Goal: Entertainment & Leisure: Consume media (video, audio)

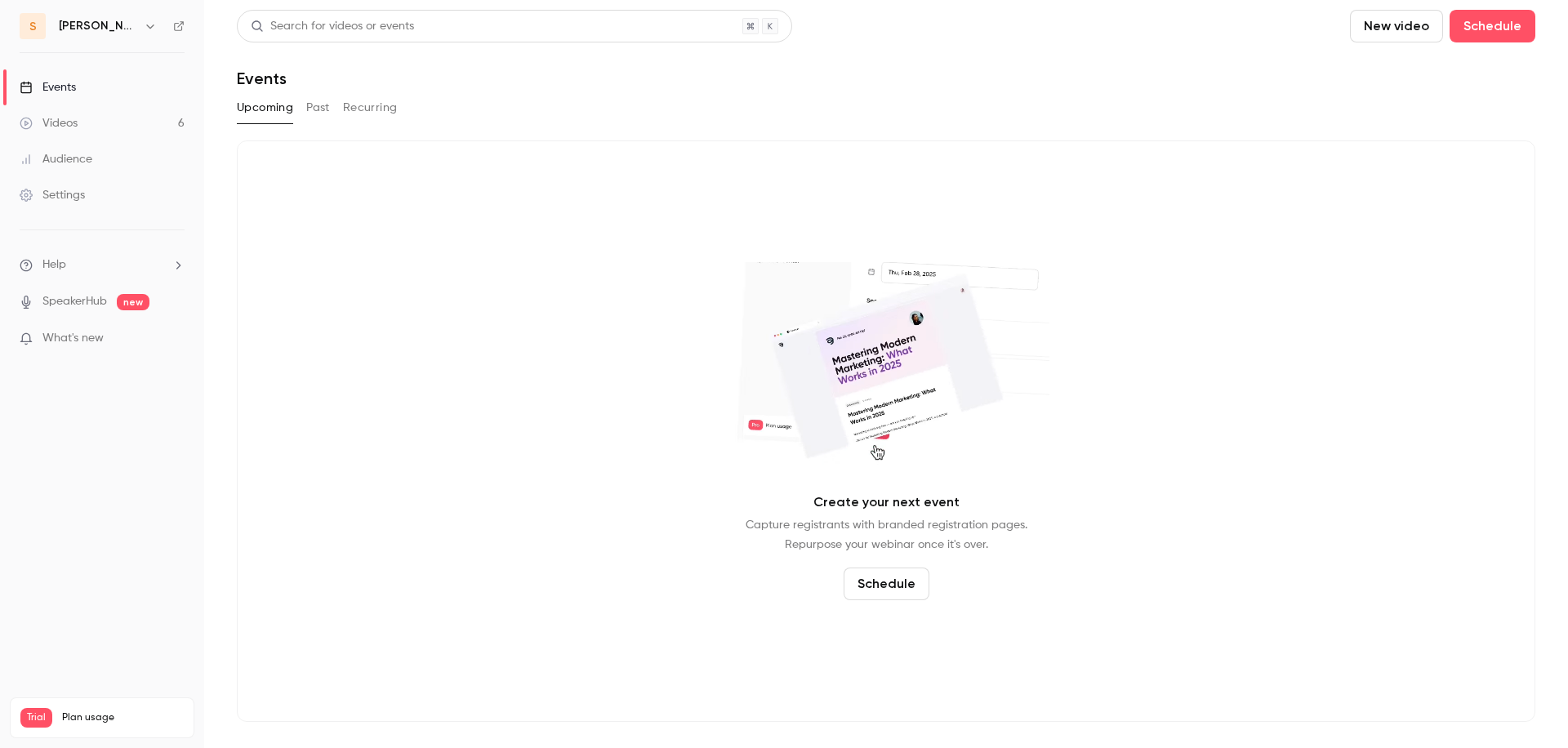
click at [143, 25] on icon "button" at bounding box center [150, 26] width 13 height 13
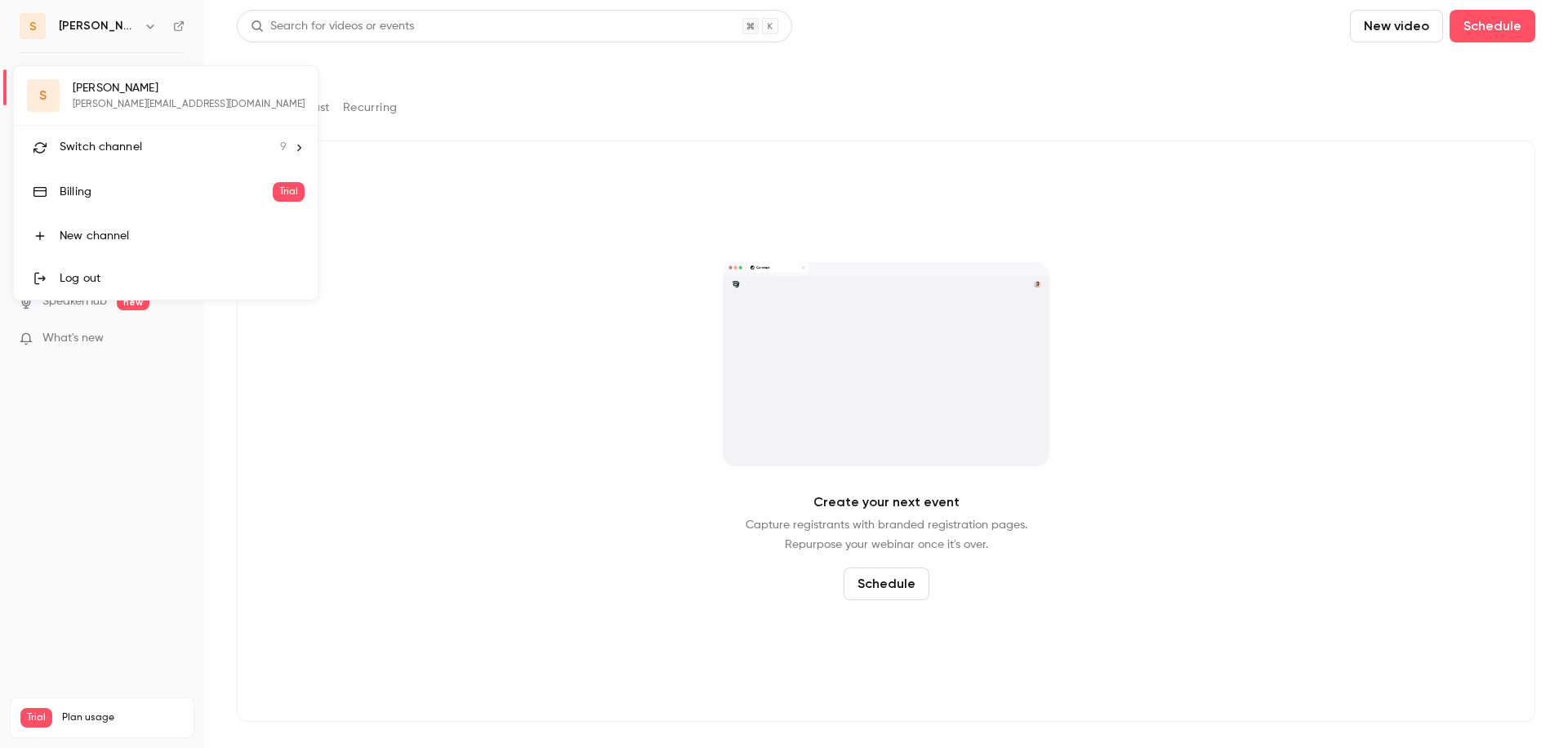
click at [128, 154] on span "Switch channel" at bounding box center [101, 147] width 83 height 17
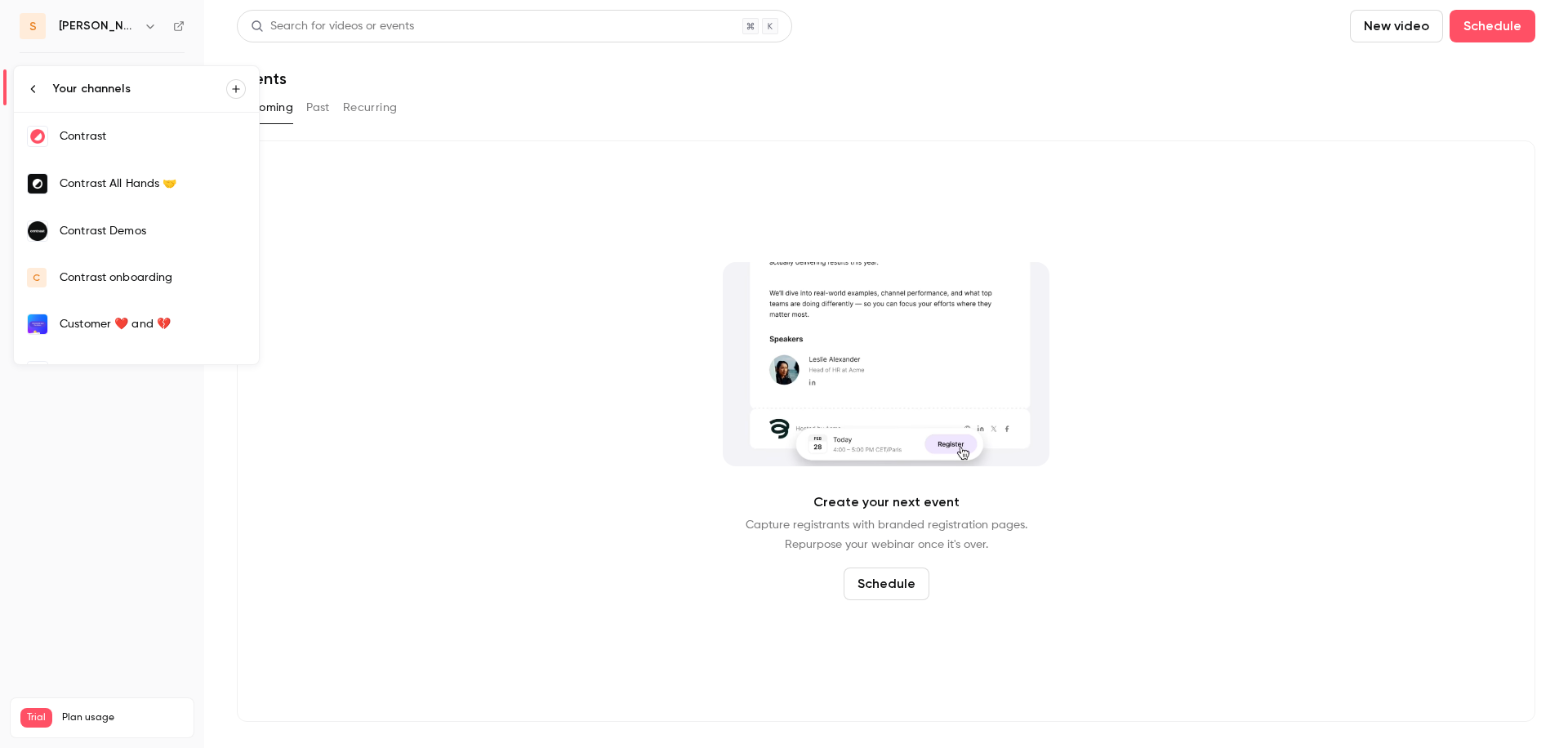
click at [92, 128] on div "Contrast" at bounding box center [153, 136] width 187 height 16
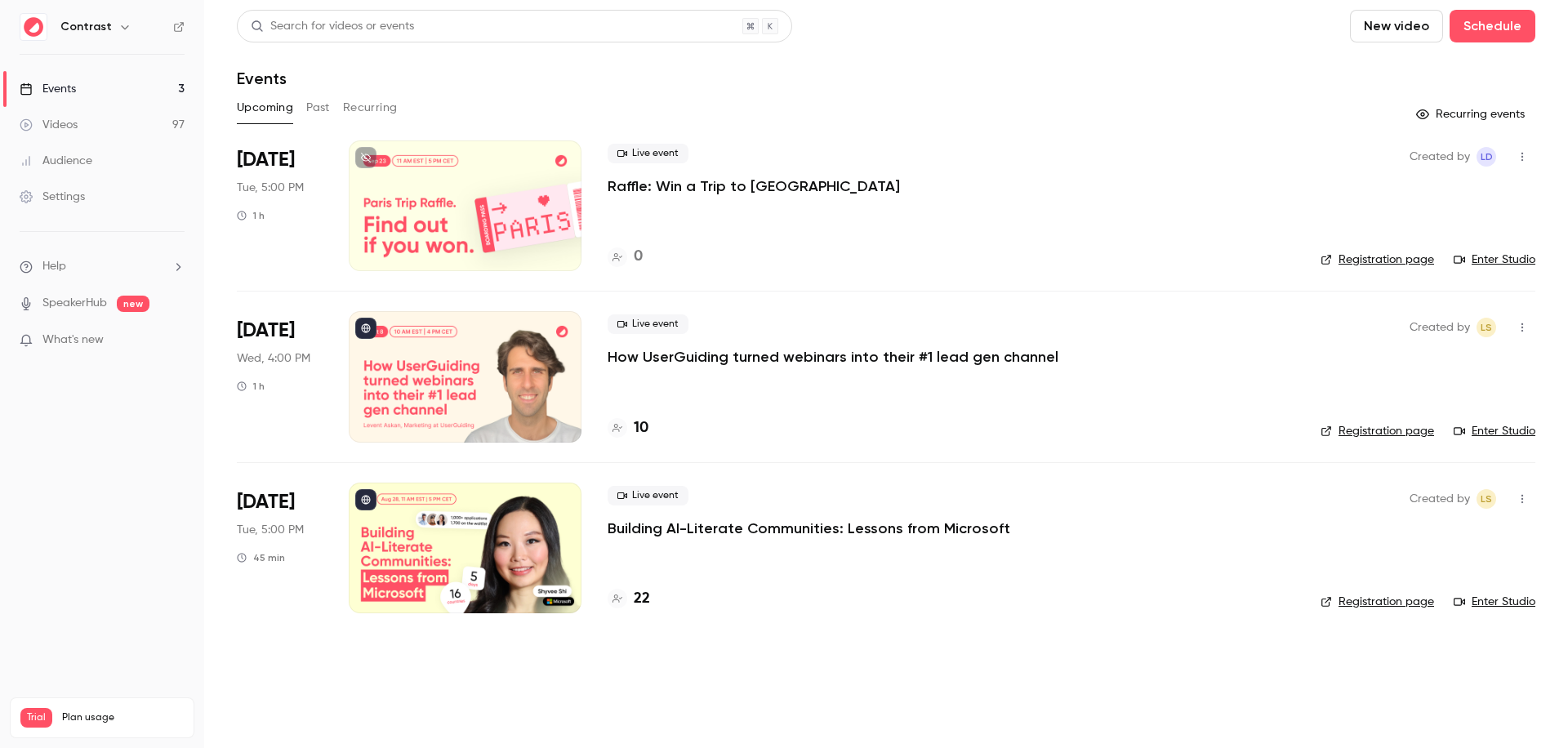
click at [131, 79] on link "Events 3" at bounding box center [102, 89] width 204 height 36
click at [126, 26] on button "button" at bounding box center [125, 26] width 20 height 20
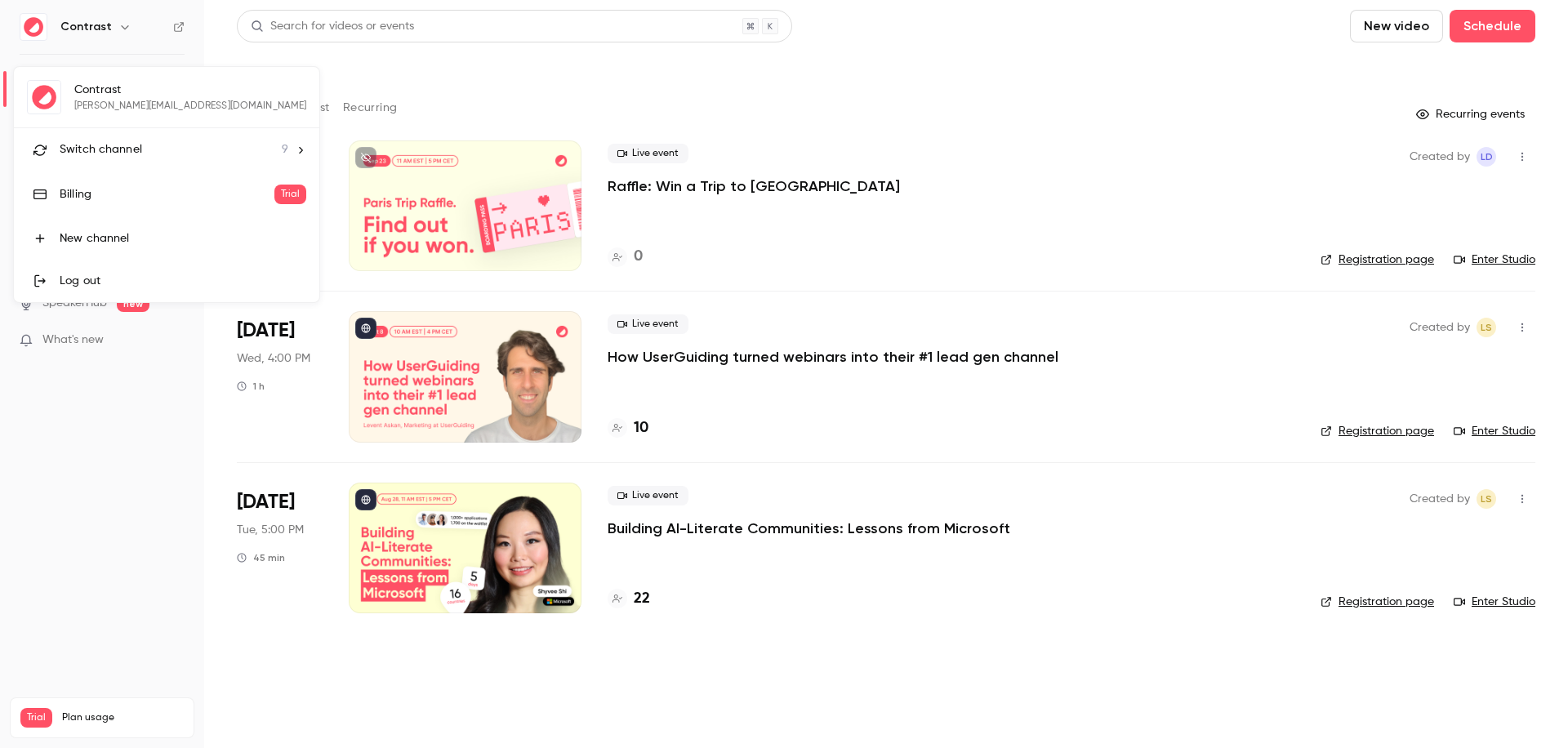
click at [150, 136] on li "Switch channel 9" at bounding box center [167, 150] width 306 height 43
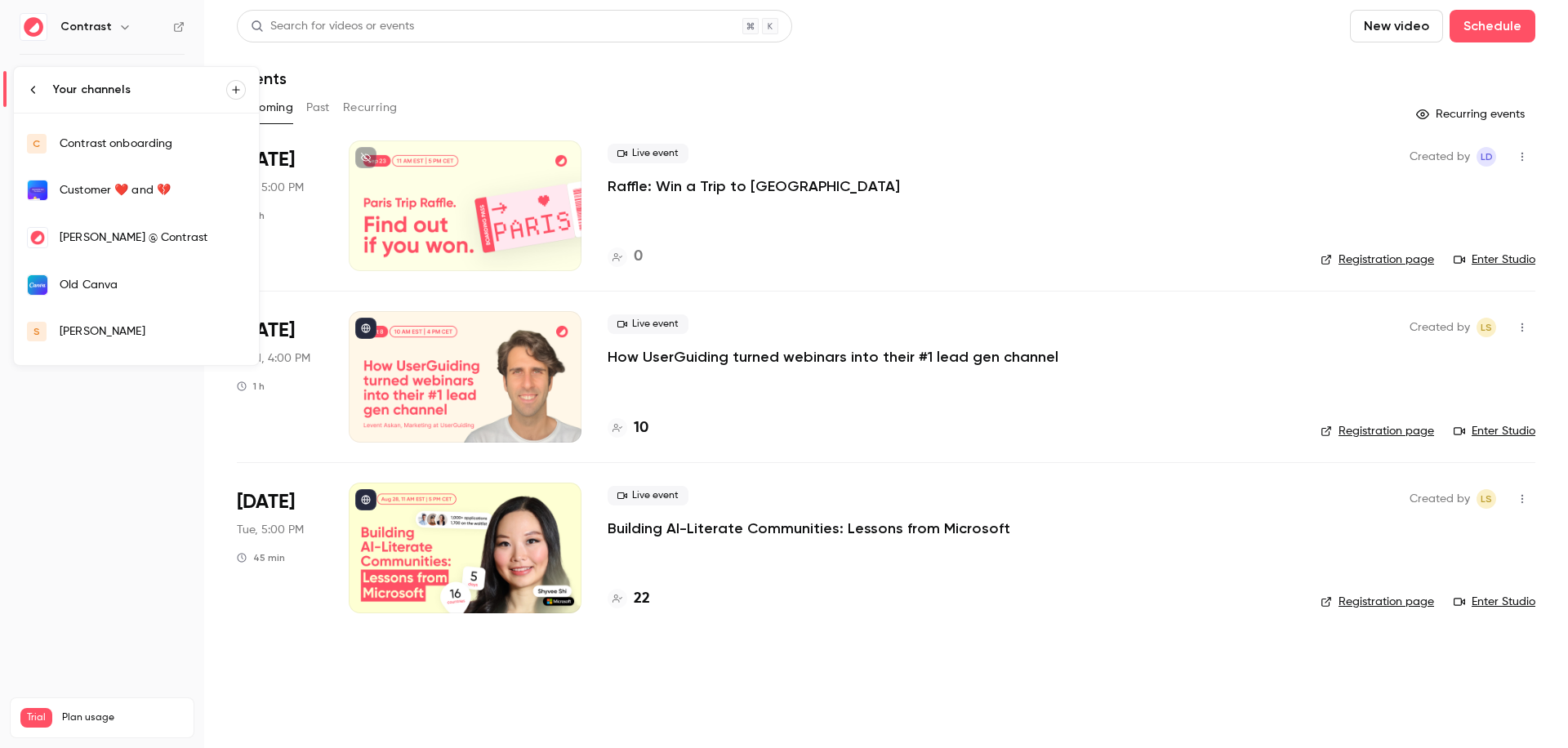
scroll to position [172, 0]
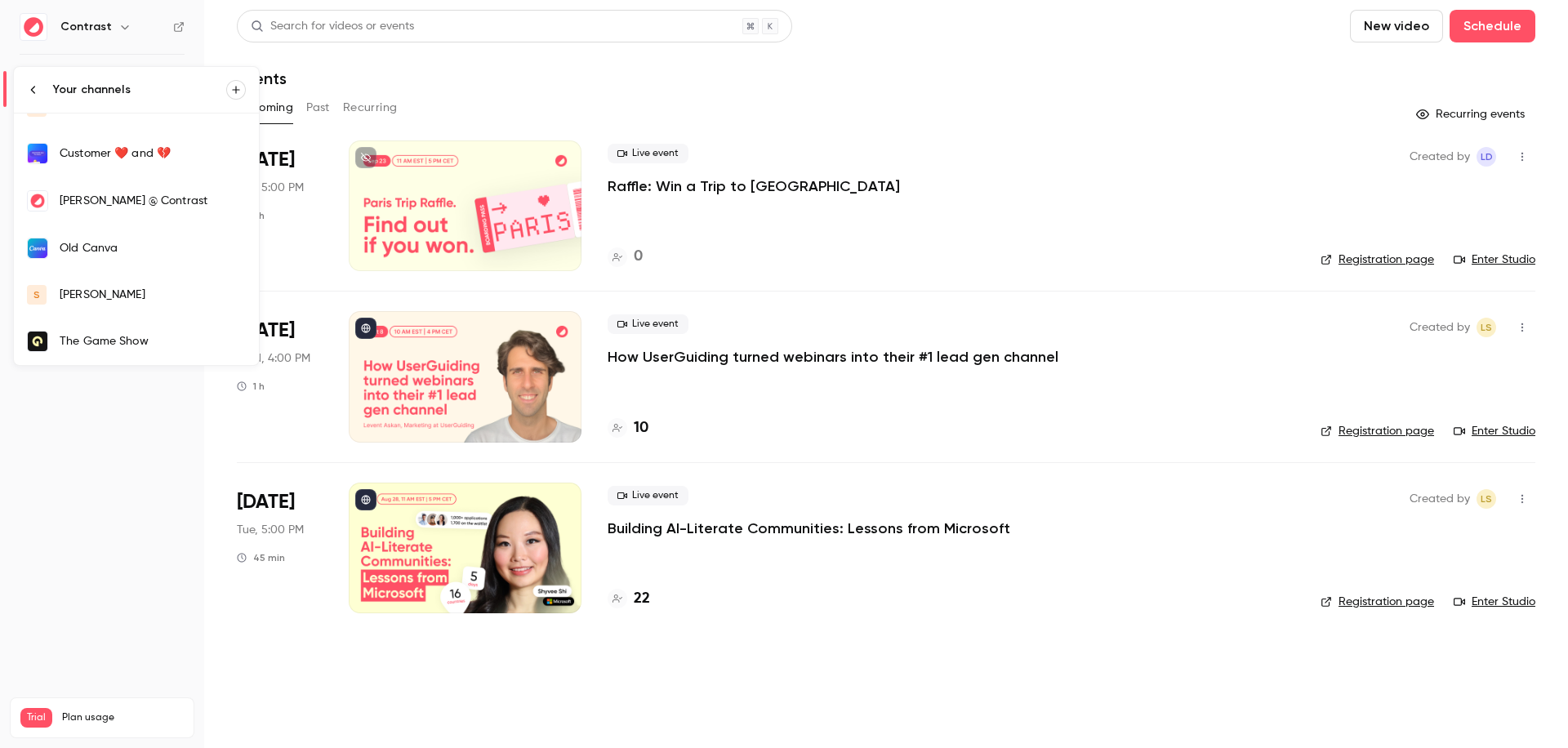
click at [87, 325] on link "The Game Show" at bounding box center [136, 341] width 245 height 48
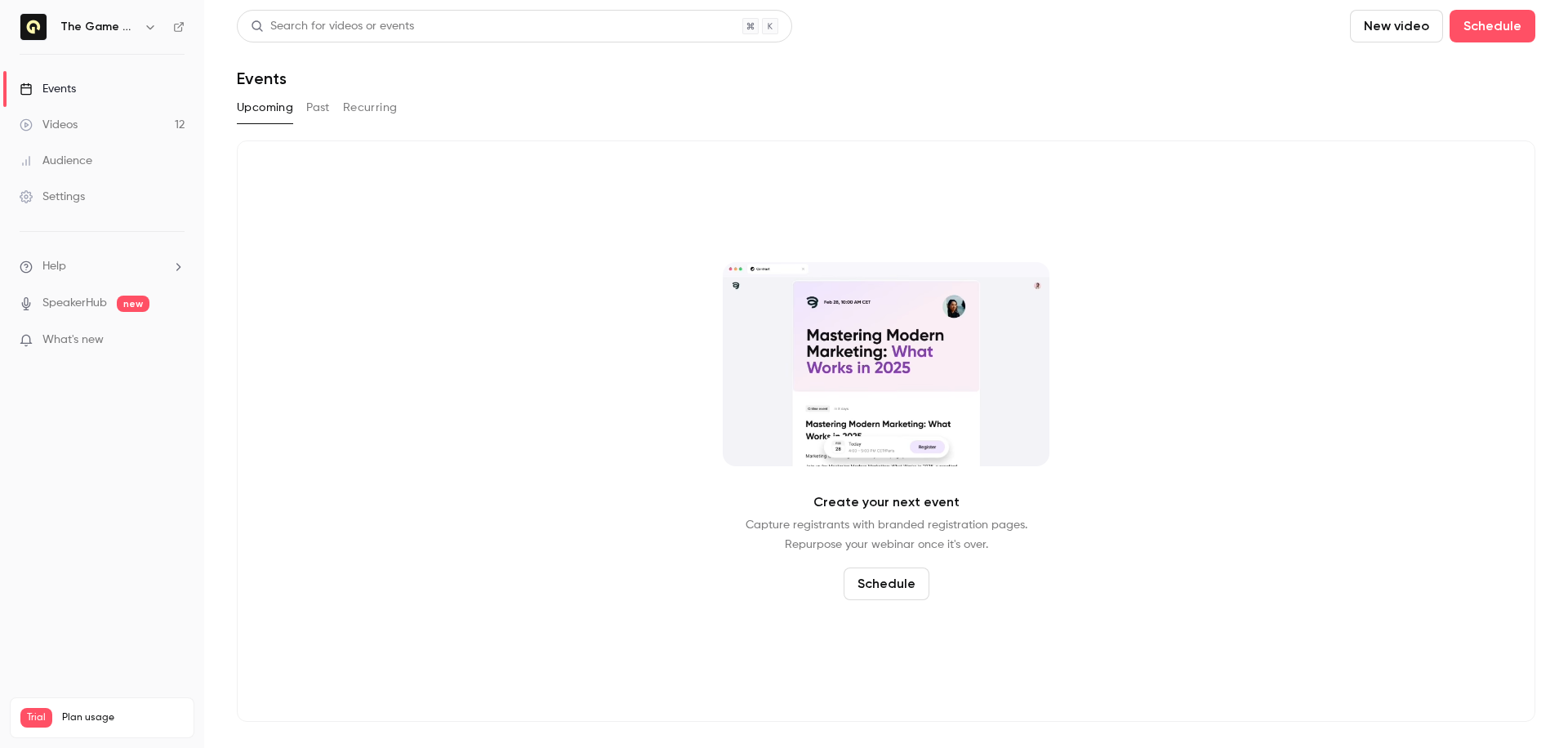
click at [150, 121] on link "Videos 12" at bounding box center [102, 125] width 204 height 36
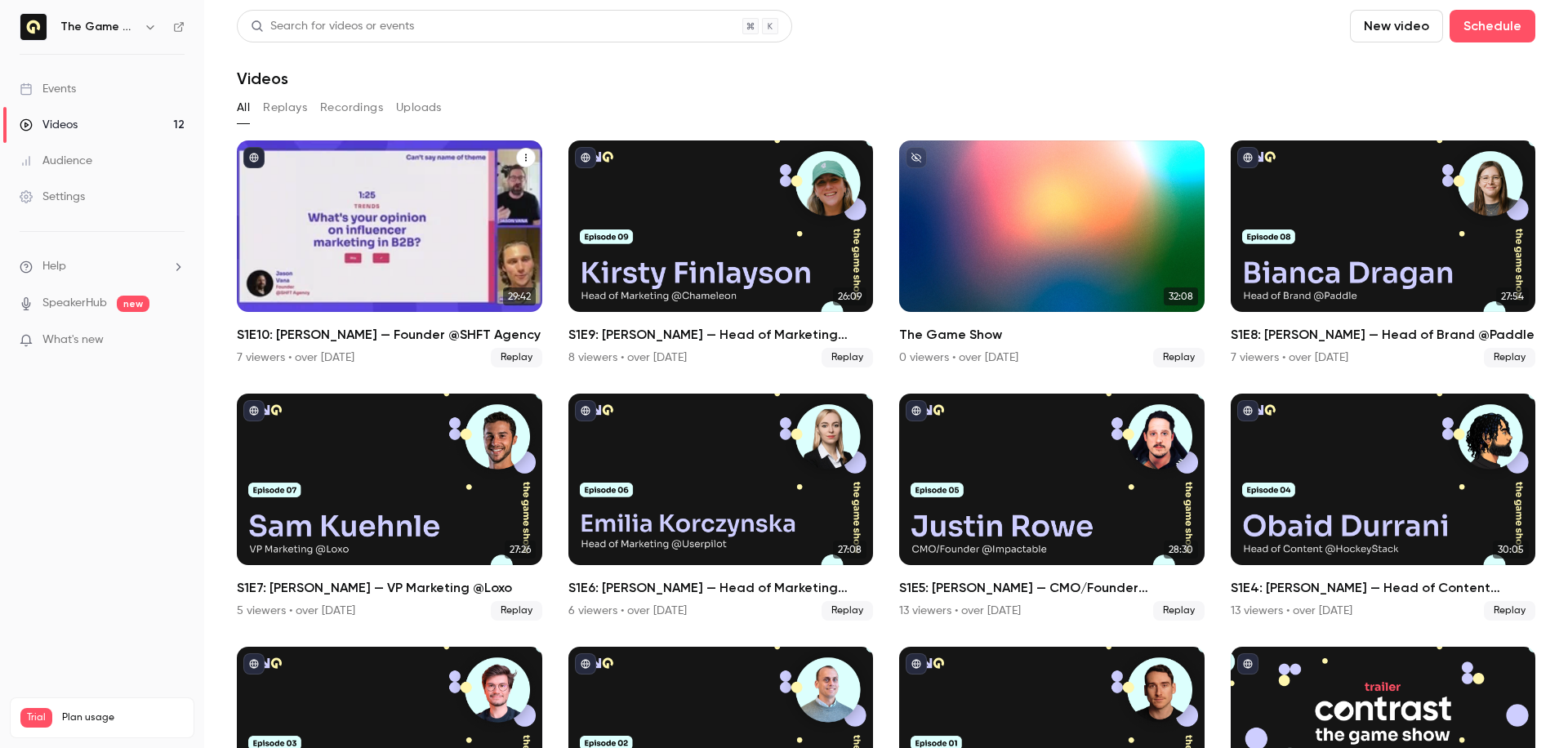
click at [384, 333] on h2 "S1E10: [PERSON_NAME] — Founder @SHFT Agency" at bounding box center [390, 335] width 306 height 20
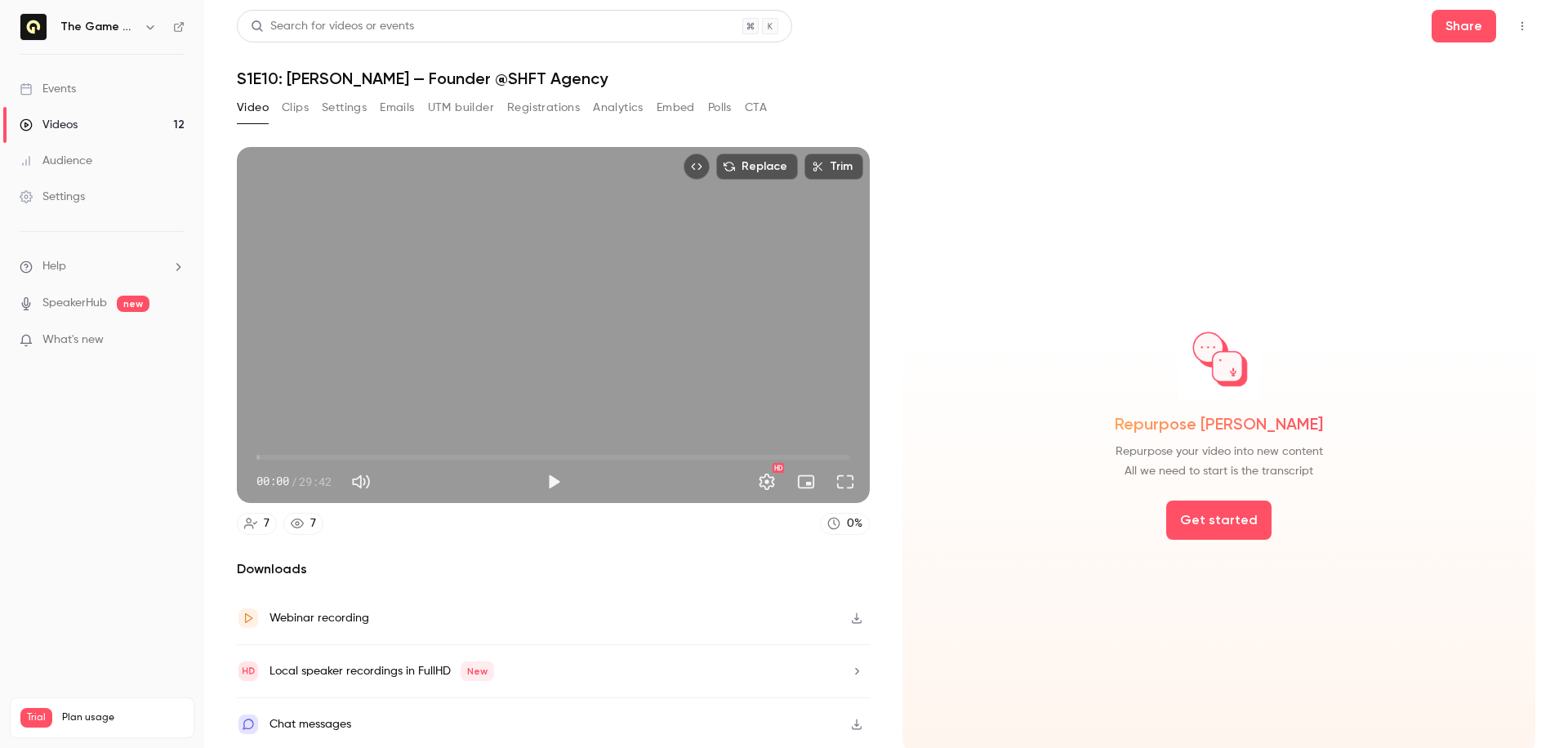
click at [625, 113] on button "Analytics" at bounding box center [618, 108] width 51 height 26
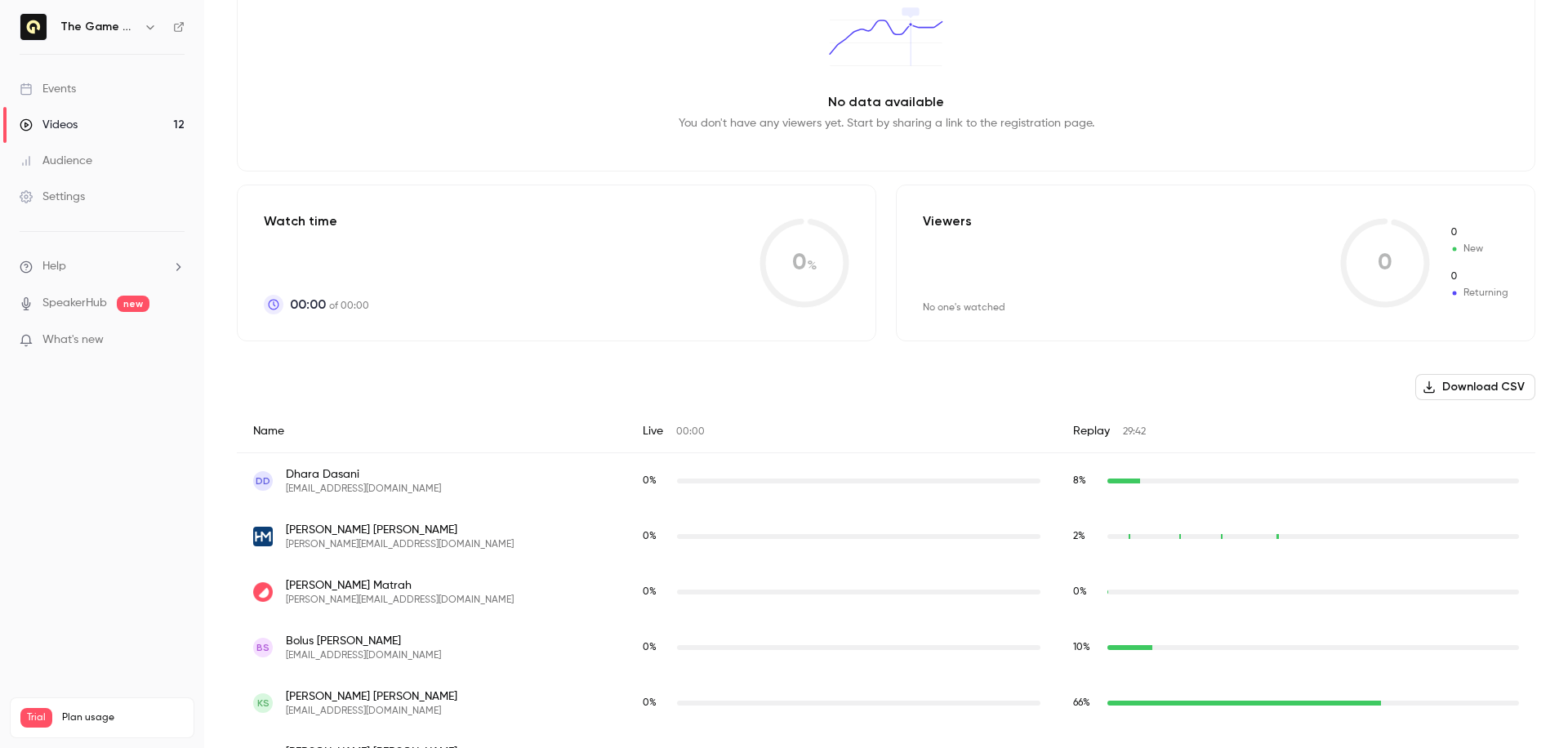
scroll to position [219, 0]
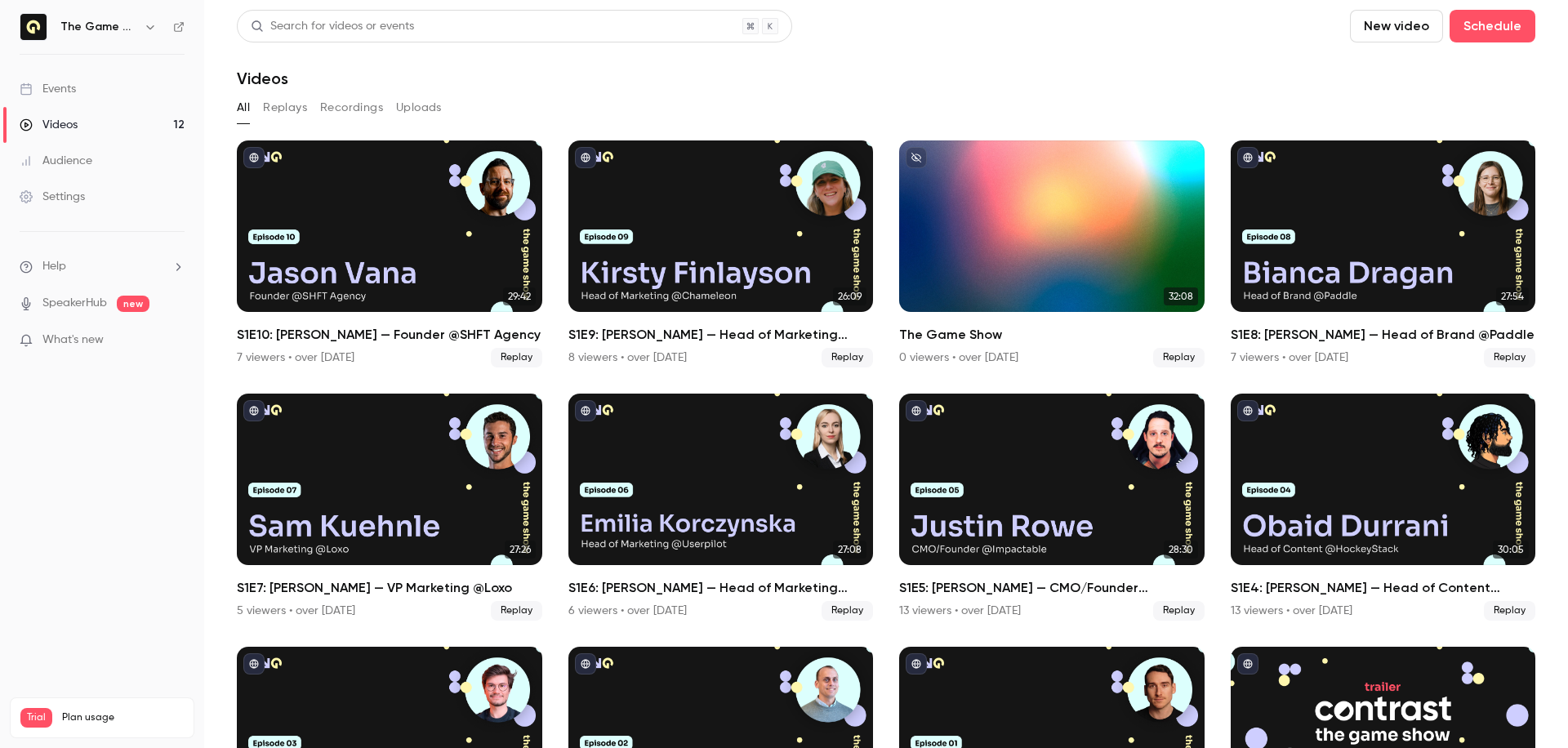
click at [177, 417] on nav "The Game Show Events Videos 12 Audience Settings Help SpeakerHub new What's new…" at bounding box center [102, 374] width 204 height 748
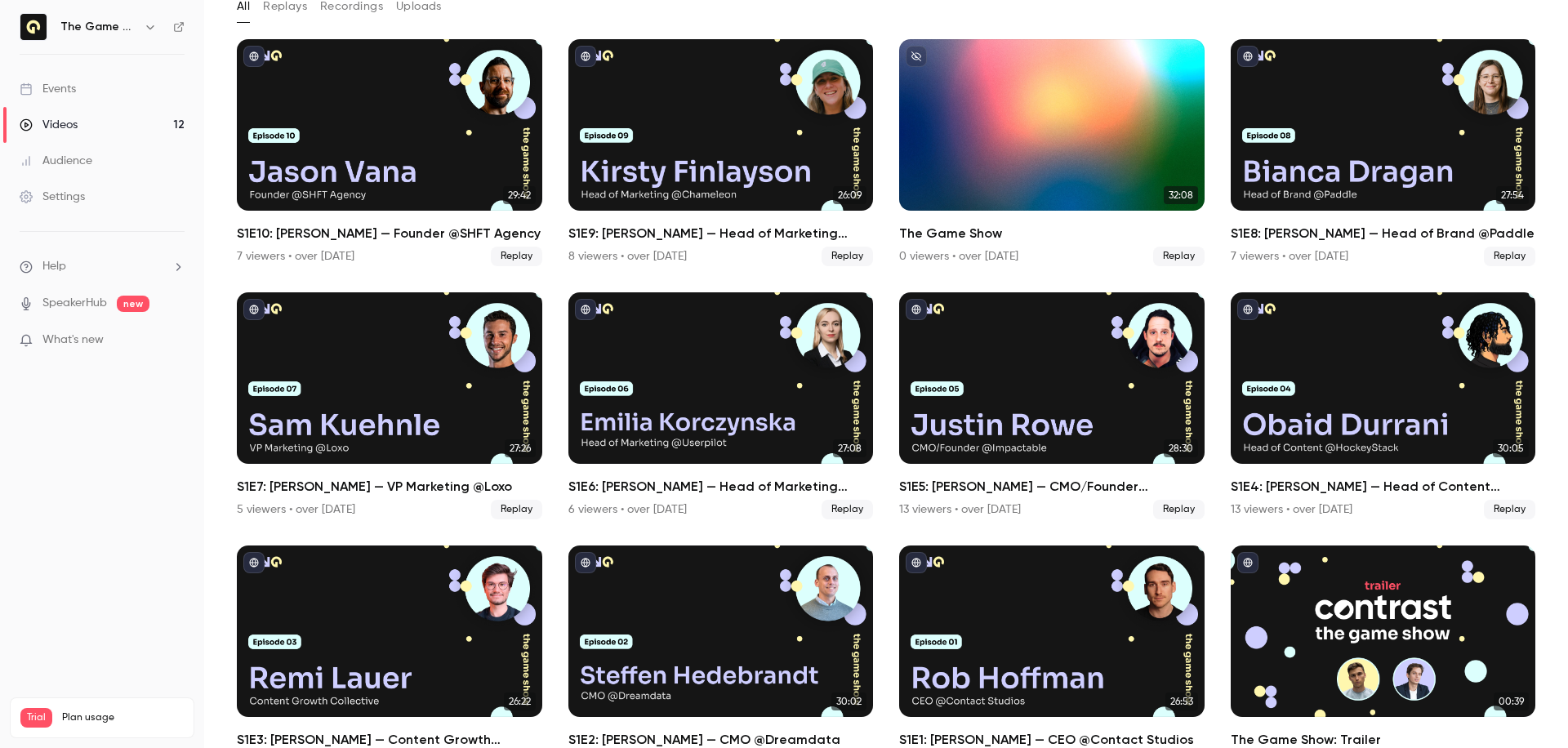
scroll to position [141, 0]
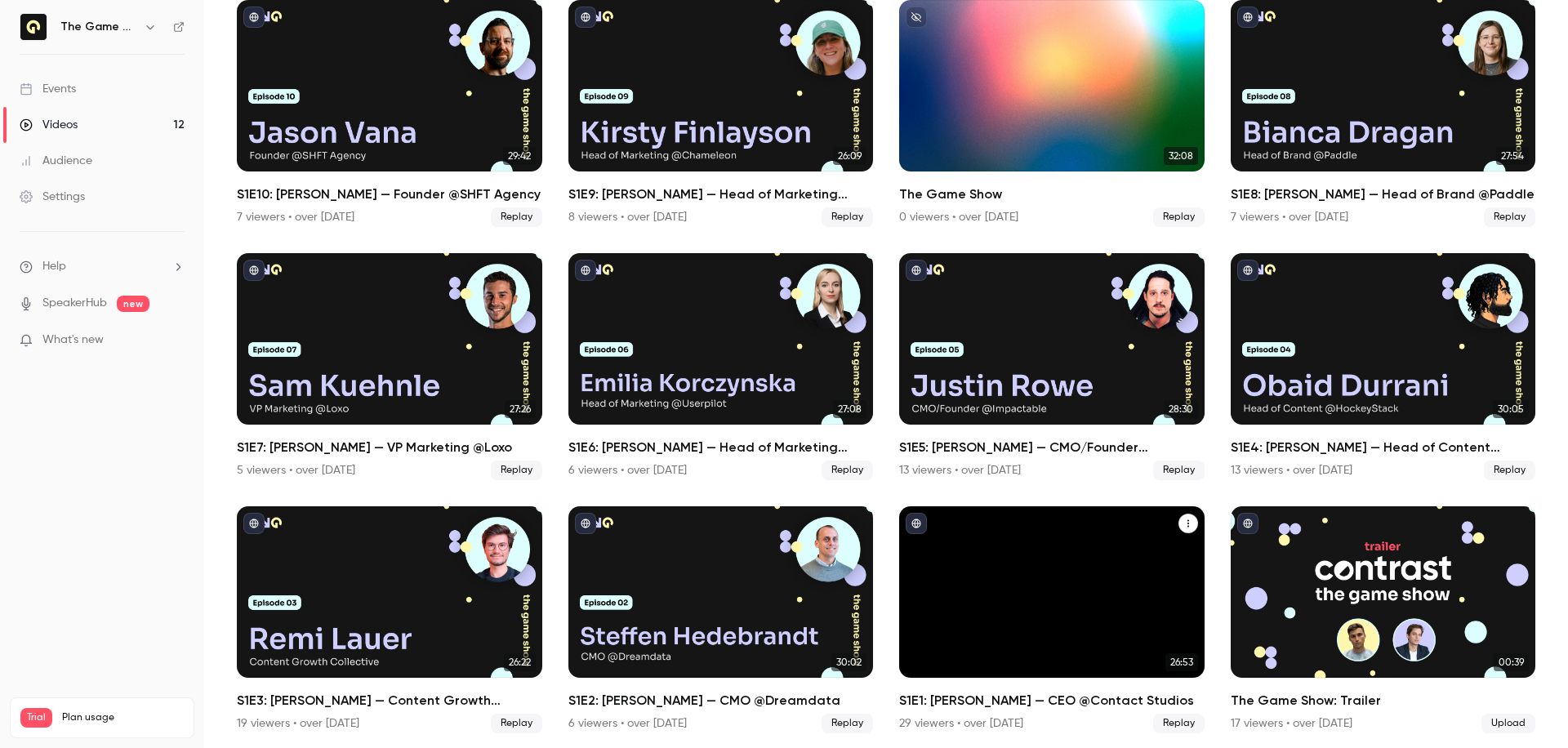
click at [954, 703] on h2 "S1E1: [PERSON_NAME] — CEO @Contact Studios" at bounding box center [1052, 700] width 306 height 20
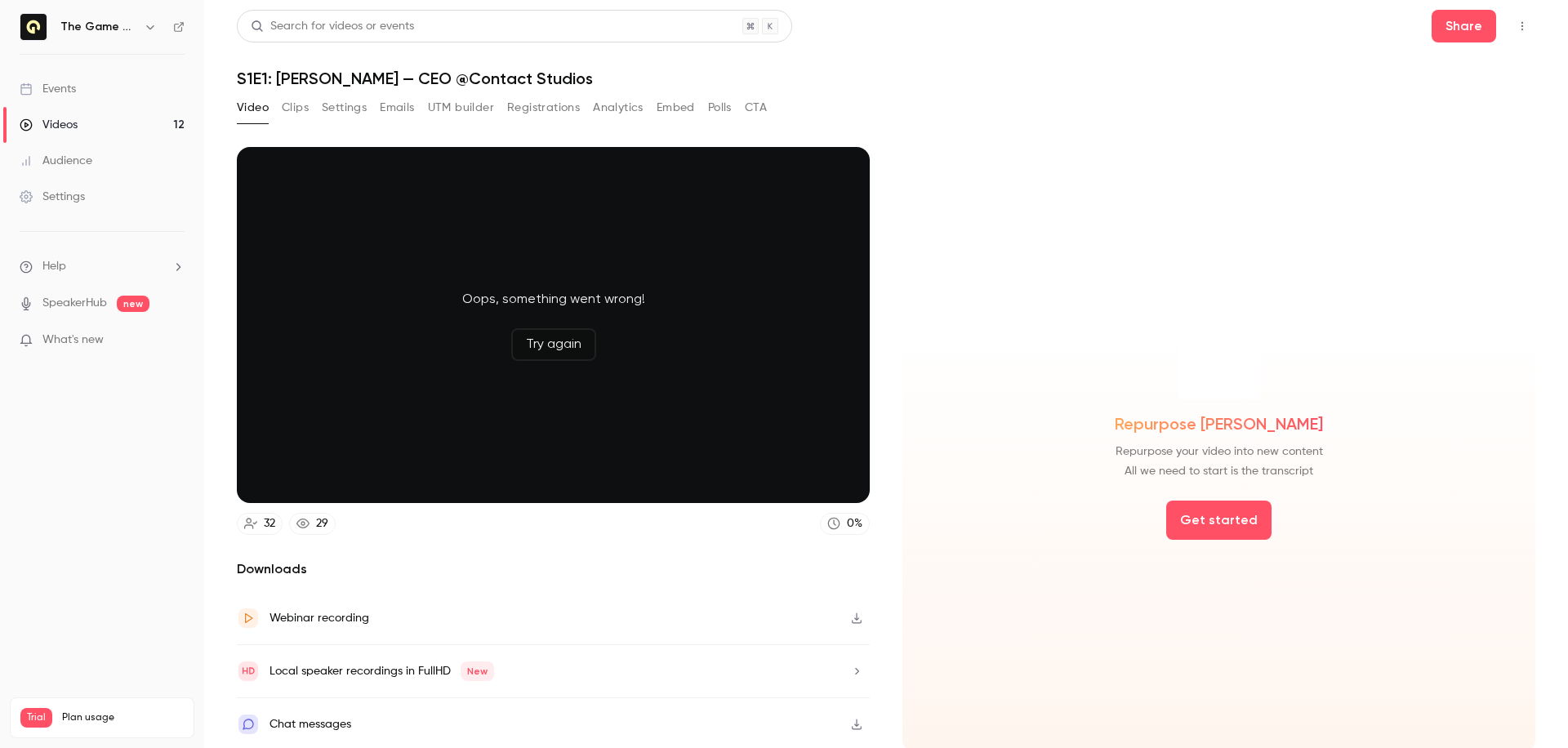
click at [598, 111] on button "Analytics" at bounding box center [618, 108] width 51 height 26
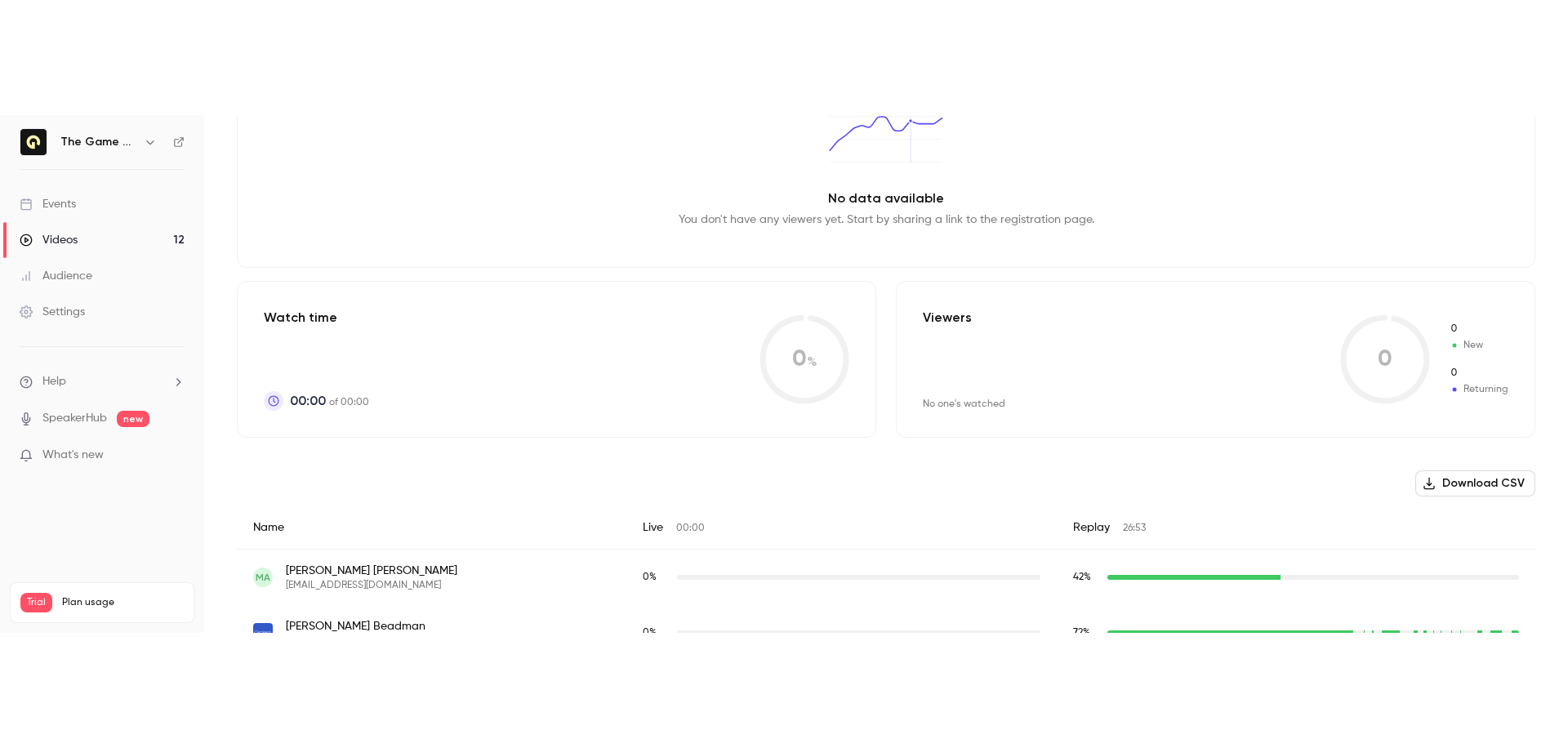
scroll to position [492, 0]
